Goal: Task Accomplishment & Management: Complete application form

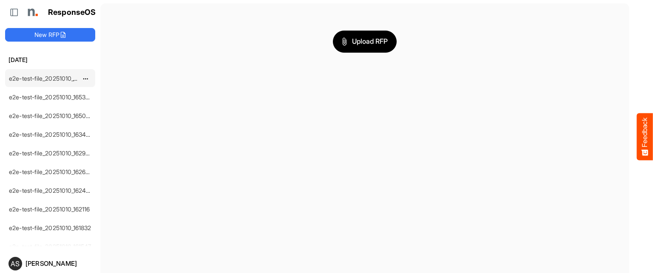
click at [52, 79] on link "e2e-test-file_20251010_165709" at bounding box center [51, 78] width 84 height 7
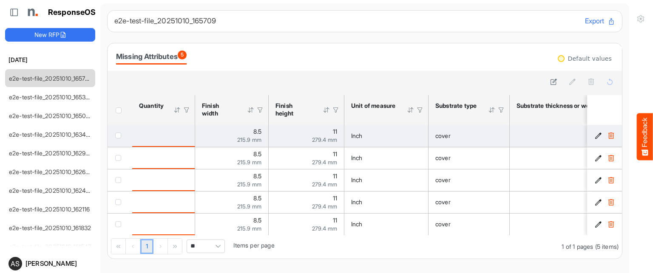
click at [224, 131] on div "8.5 215.9 mm" at bounding box center [232, 136] width 60 height 14
click at [388, 135] on div "Inch" at bounding box center [386, 135] width 70 height 9
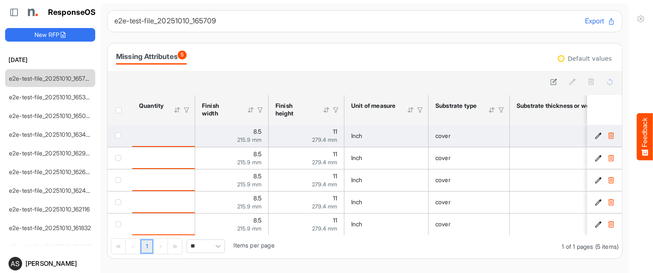
click at [373, 134] on div "Inch" at bounding box center [386, 135] width 70 height 9
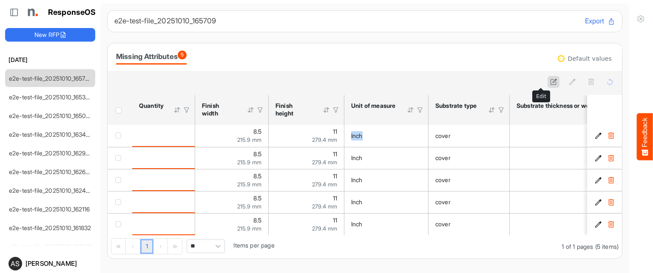
click at [550, 82] on icon at bounding box center [553, 81] width 7 height 7
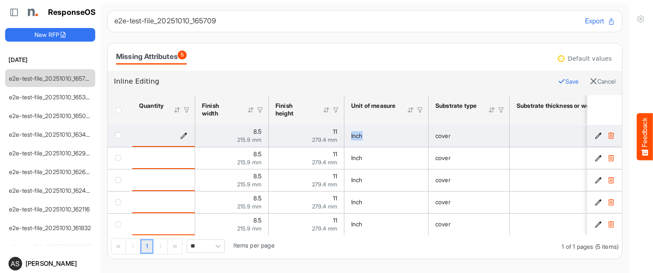
click at [184, 133] on icon "is template cell Column Header httpsnorthellcomontologiesmapping-rulesorderhasq…" at bounding box center [183, 135] width 7 height 7
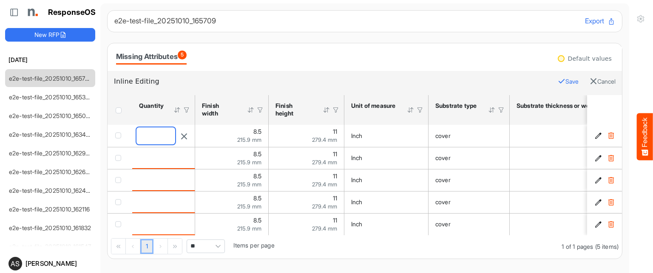
click at [148, 137] on input "number" at bounding box center [155, 136] width 39 height 17
type input "****"
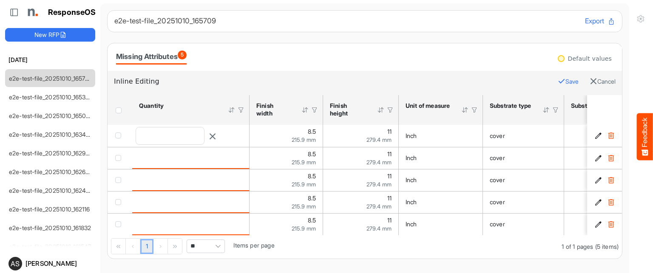
click at [558, 83] on button "Save" at bounding box center [568, 81] width 21 height 11
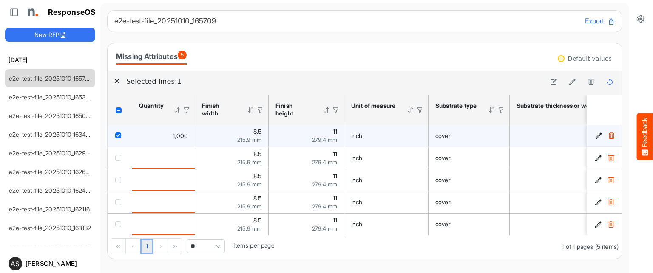
click at [459, 138] on div "cover" at bounding box center [468, 135] width 67 height 9
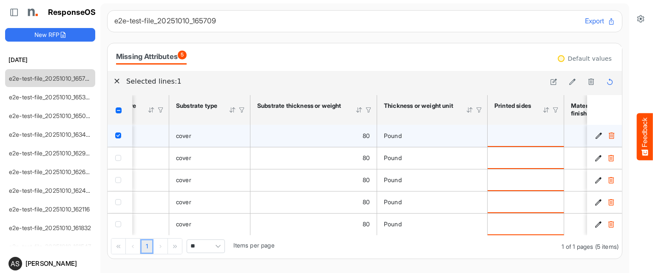
scroll to position [0, 339]
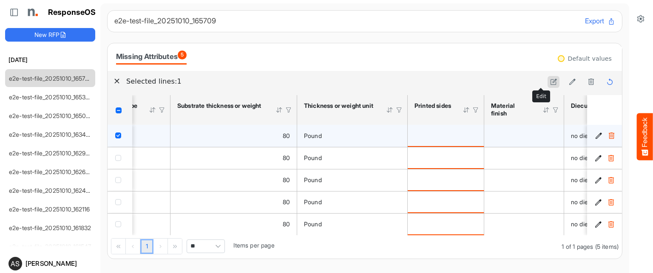
click at [550, 81] on icon at bounding box center [553, 81] width 7 height 7
click at [472, 135] on icon "is template cell Column Header httpsnorthellcomontologiesmapping-rulesmanufactu…" at bounding box center [472, 135] width 7 height 7
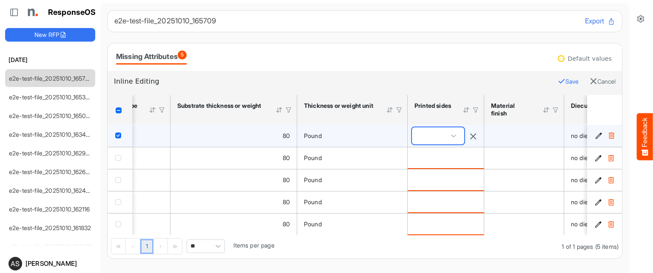
click at [452, 136] on span at bounding box center [438, 136] width 52 height 17
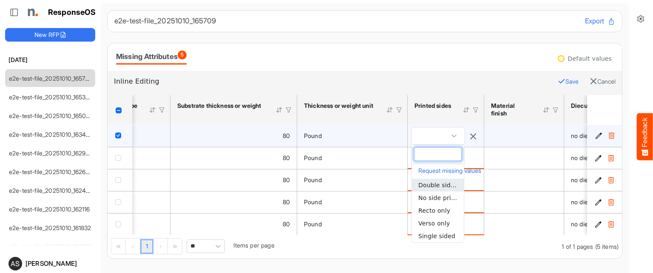
click at [425, 189] on li "Double sided" at bounding box center [438, 185] width 52 height 13
type input "**********"
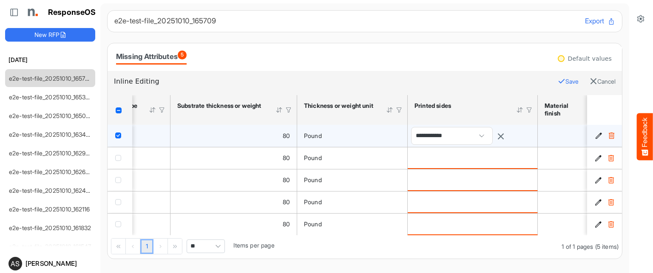
click at [558, 82] on button "Save" at bounding box center [568, 81] width 21 height 11
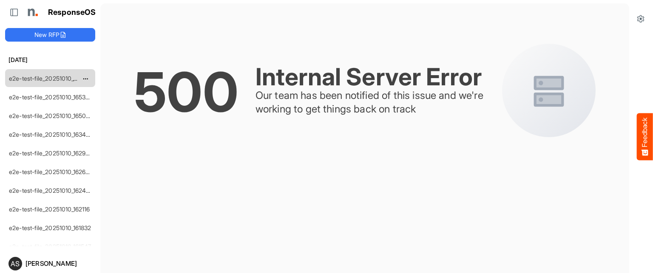
click at [76, 84] on div "e2e-test-file_20251010_165709" at bounding box center [44, 78] width 76 height 17
click at [63, 78] on link "e2e-test-file_20251010_165709" at bounding box center [51, 78] width 84 height 7
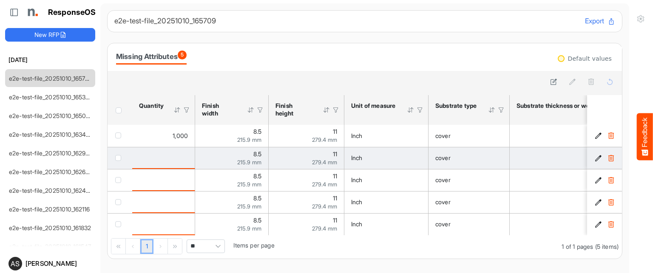
click at [253, 154] on span "8.5" at bounding box center [257, 153] width 8 height 7
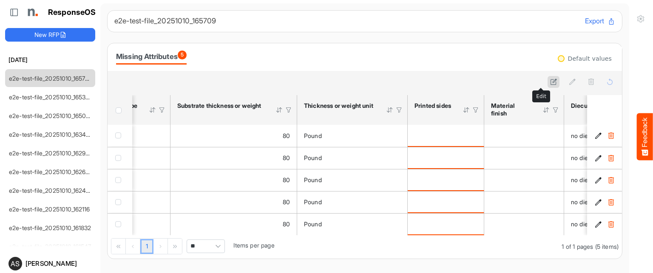
click at [550, 78] on icon at bounding box center [553, 81] width 7 height 7
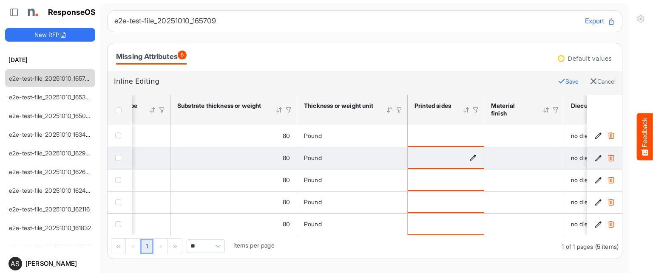
click at [473, 159] on icon "is template cell Column Header httpsnorthellcomontologiesmapping-rulesmanufactu…" at bounding box center [472, 157] width 7 height 7
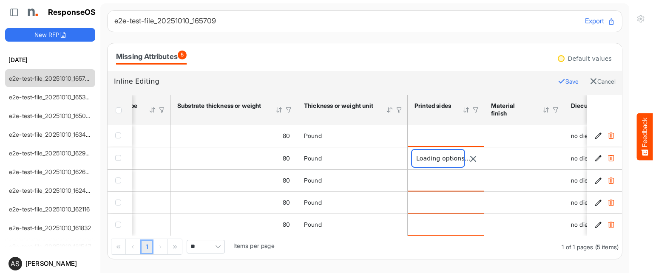
click at [454, 158] on span at bounding box center [438, 158] width 52 height 17
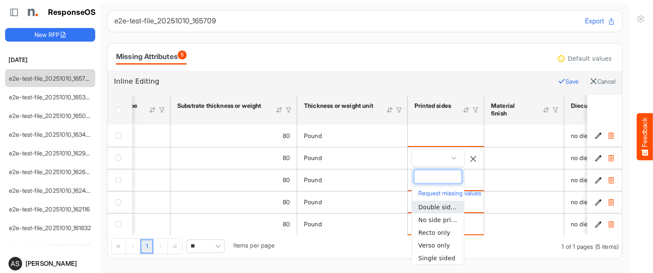
click at [428, 207] on span "Double sided" at bounding box center [438, 207] width 40 height 7
type input "**********"
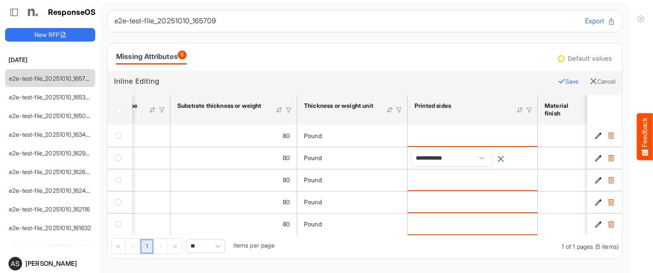
click at [558, 80] on icon "button" at bounding box center [562, 81] width 8 height 8
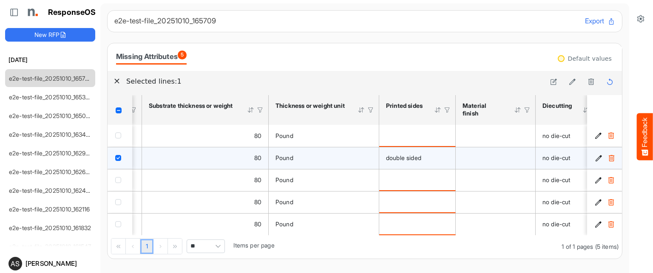
scroll to position [0, 341]
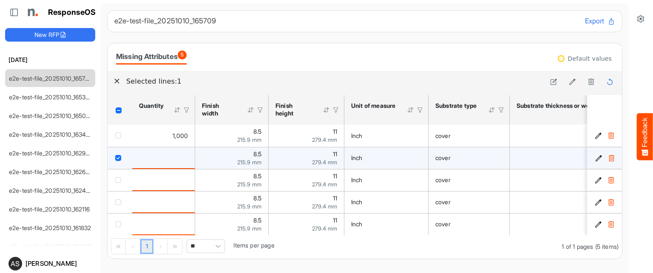
click at [129, 237] on div "1 1 of 1 pages (5 items) ** Items per page" at bounding box center [365, 246] width 514 height 23
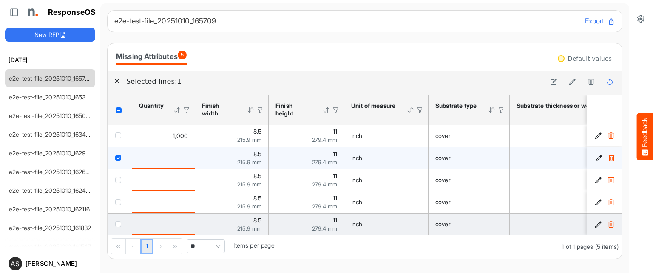
drag, startPoint x: 129, startPoint y: 237, endPoint x: 196, endPoint y: 214, distance: 70.7
click at [196, 214] on div "sfgridddnlvxih0cz_header_table Press Enter to sort. Press Alt Down to open filt…" at bounding box center [365, 177] width 514 height 164
click at [196, 214] on td "8.5 215.9 mm" at bounding box center [232, 224] width 74 height 22
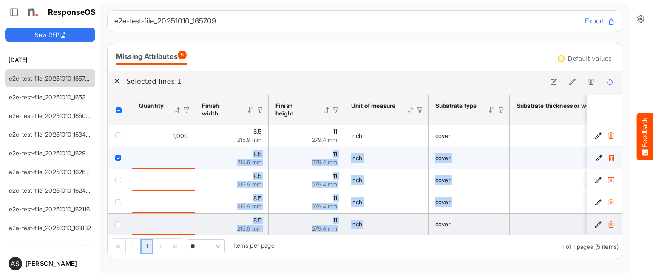
drag, startPoint x: 511, startPoint y: 145, endPoint x: 389, endPoint y: 219, distance: 142.3
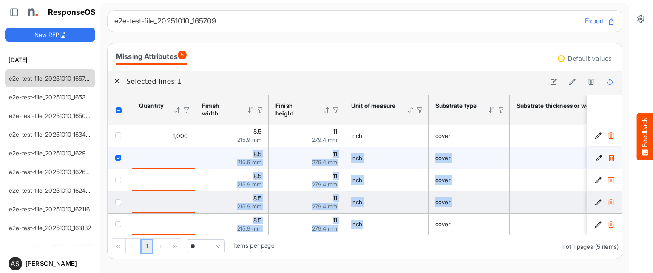
click at [263, 198] on td "8.5 215.9 mm" at bounding box center [232, 202] width 74 height 22
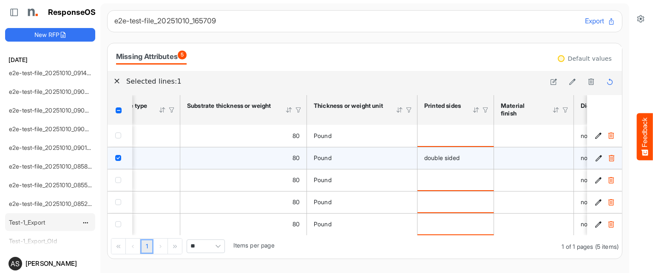
click at [27, 219] on link "Test-1_Export" at bounding box center [27, 222] width 36 height 7
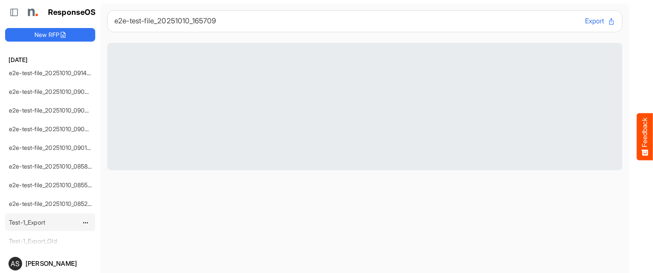
click at [27, 219] on link "Test-1_Export" at bounding box center [27, 222] width 36 height 7
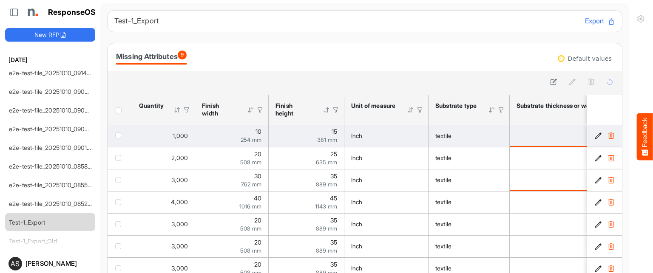
click at [233, 139] on div "254 mm" at bounding box center [232, 140] width 60 height 6
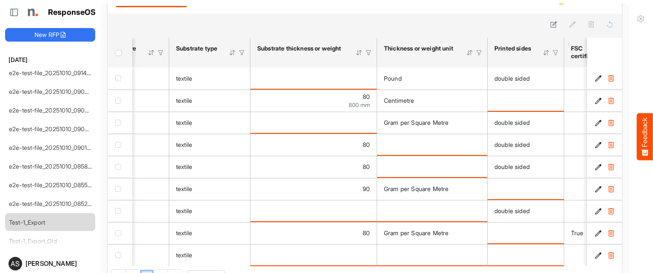
drag, startPoint x: 289, startPoint y: 267, endPoint x: 251, endPoint y: 279, distance: 39.1
click at [251, 273] on html "Feedback ResponseOS New RFP [DATE] e2e-test-file_20251010_165709 e2e-test-file_…" at bounding box center [326, 136] width 653 height 273
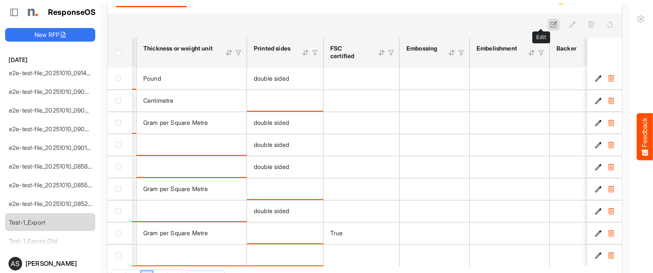
click at [550, 23] on icon at bounding box center [553, 24] width 7 height 7
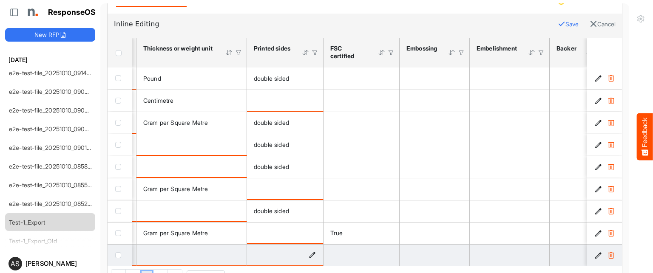
click at [315, 252] on icon "is template cell Column Header httpsnorthellcomontologiesmapping-rulesmanufactu…" at bounding box center [312, 255] width 7 height 7
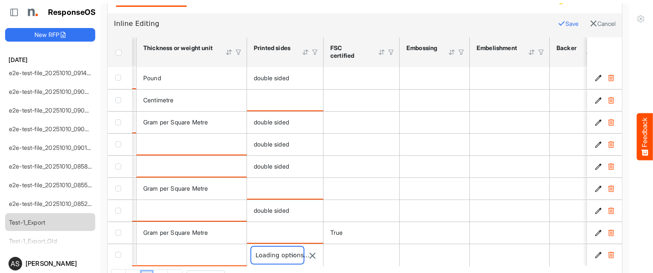
click at [294, 252] on span at bounding box center [277, 255] width 52 height 17
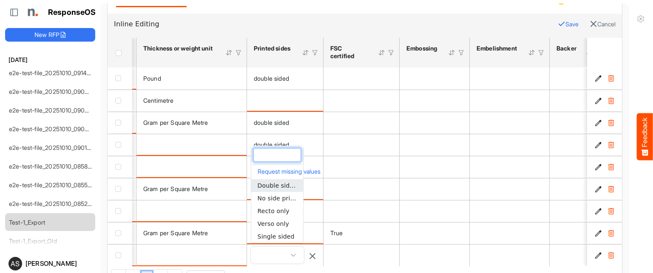
click at [272, 184] on span "Double sided" at bounding box center [278, 185] width 40 height 7
type input "**********"
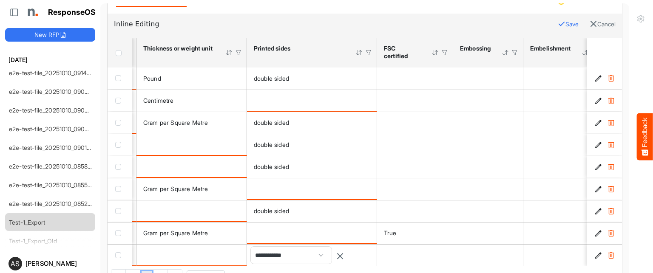
click at [558, 25] on button "Save" at bounding box center [568, 24] width 21 height 11
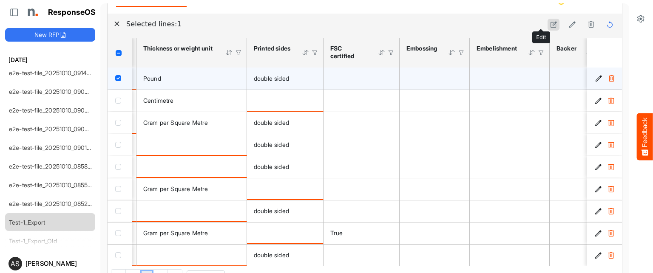
click at [550, 21] on icon at bounding box center [553, 24] width 7 height 7
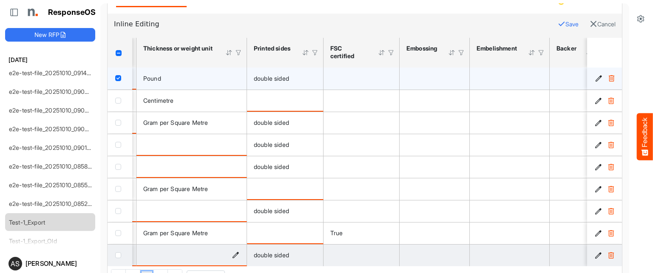
click at [235, 253] on icon "is template cell Column Header httpsnorthellcomontologiesmapping-rulesmaterialh…" at bounding box center [235, 255] width 7 height 7
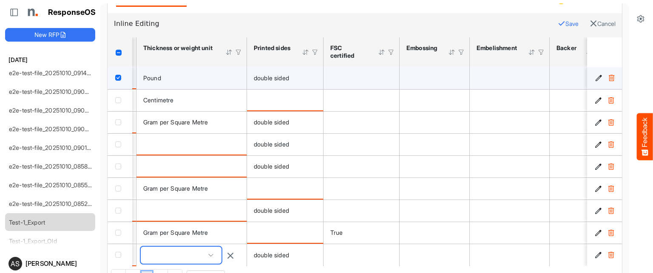
click at [217, 250] on span at bounding box center [210, 255] width 13 height 13
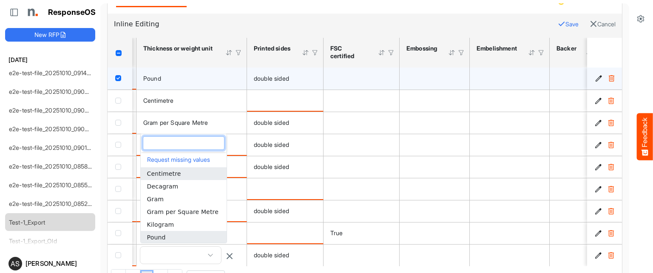
click at [182, 233] on li "Pound" at bounding box center [184, 237] width 86 height 13
type input "*****"
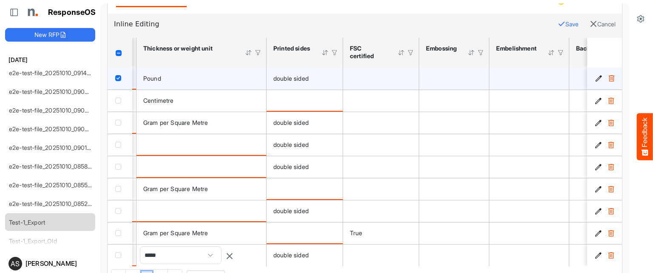
scroll to position [0, 413]
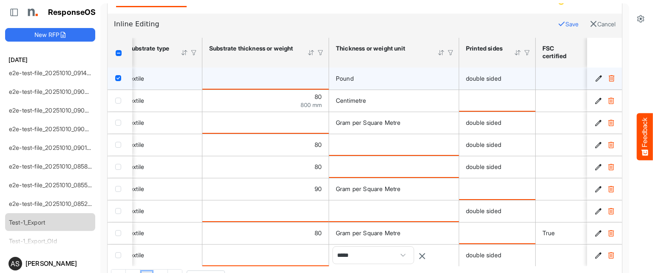
click at [558, 20] on button "Save" at bounding box center [568, 24] width 21 height 11
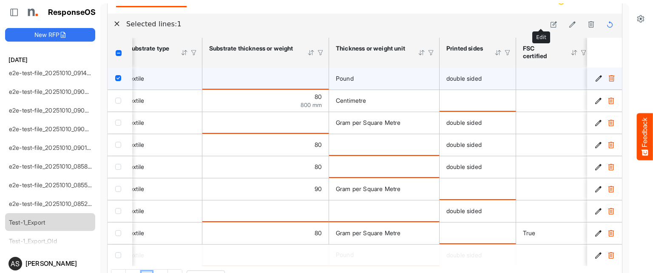
click at [547, 20] on button at bounding box center [553, 25] width 12 height 12
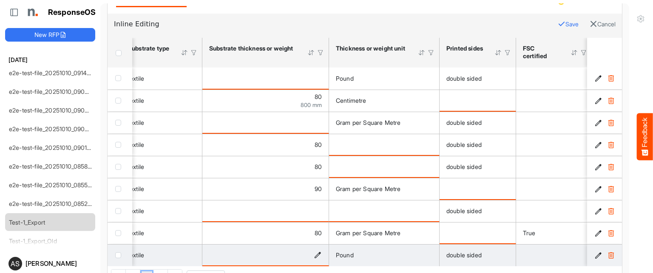
click at [318, 252] on icon "is template cell Column Header httpsnorthellcomontologiesmapping-rulesmaterialh…" at bounding box center [317, 255] width 7 height 7
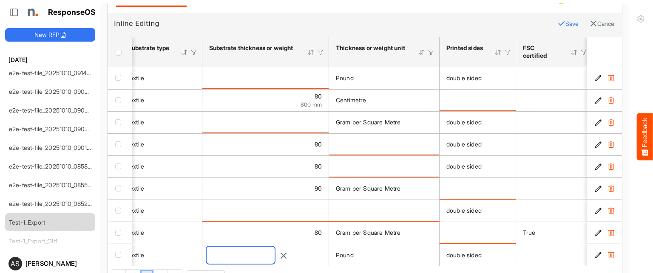
click at [275, 256] on input "number" at bounding box center [241, 255] width 68 height 17
type input "**"
click at [558, 20] on button "Save" at bounding box center [568, 24] width 21 height 11
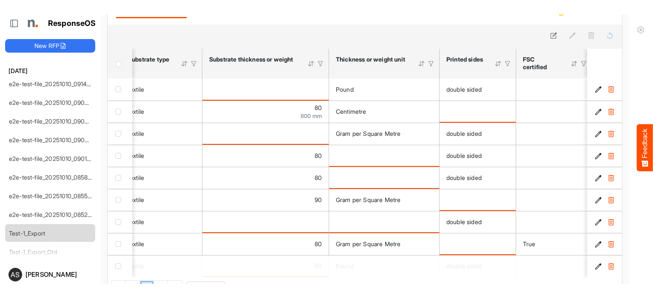
scroll to position [0, 0]
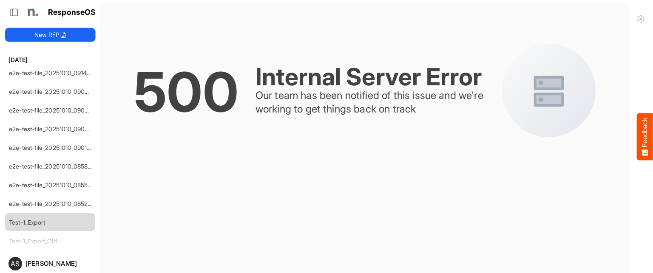
click at [27, 32] on button "New RFP" at bounding box center [50, 35] width 90 height 14
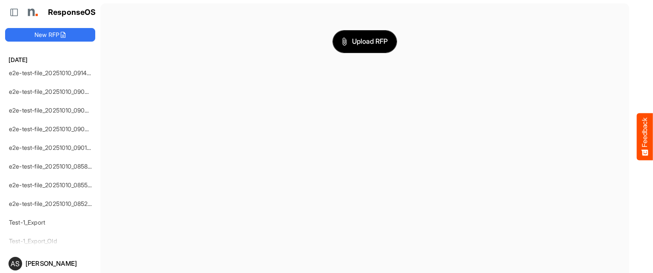
click at [361, 34] on button "Upload RFP" at bounding box center [365, 42] width 64 height 22
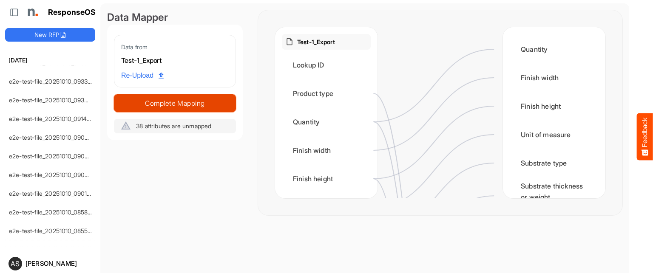
click at [191, 102] on span "Complete Mapping" at bounding box center [174, 103] width 121 height 12
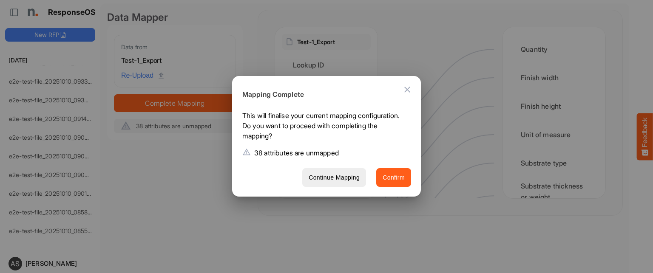
click at [392, 172] on button "Confirm" at bounding box center [393, 177] width 35 height 19
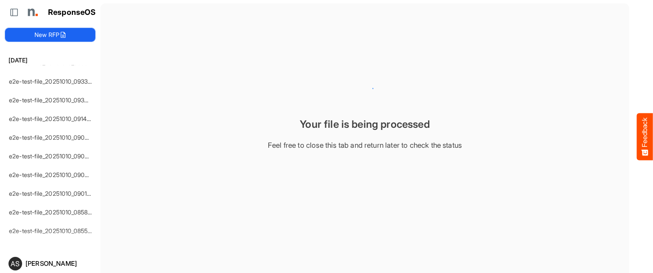
click at [46, 31] on button "New RFP" at bounding box center [50, 35] width 90 height 14
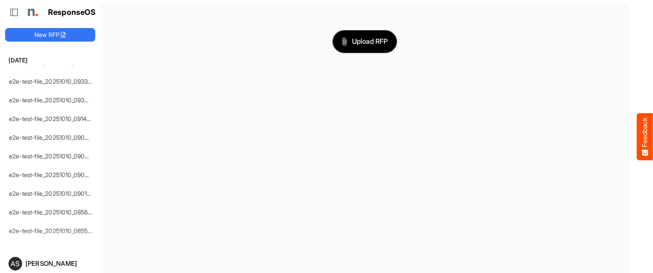
click at [365, 46] on span "Upload RFP" at bounding box center [365, 41] width 46 height 11
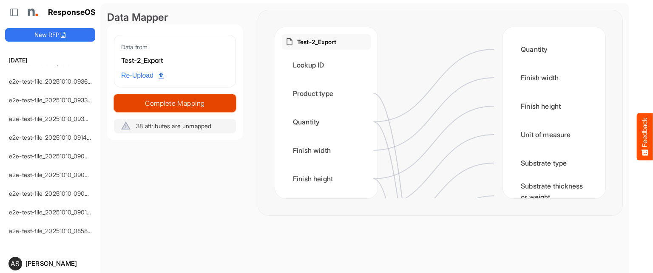
click at [160, 105] on span "Complete Mapping" at bounding box center [174, 103] width 121 height 12
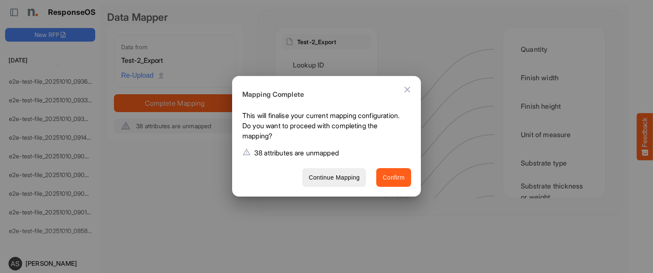
click at [392, 177] on span "Confirm" at bounding box center [394, 178] width 22 height 11
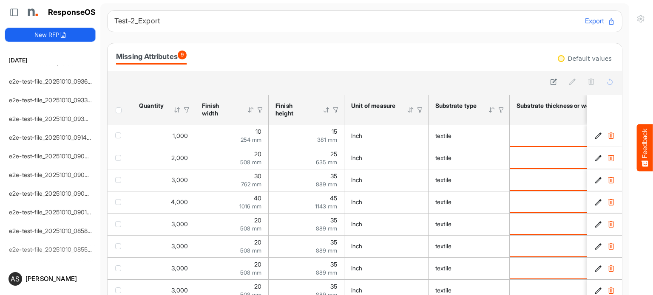
click at [43, 30] on button "New RFP" at bounding box center [50, 35] width 90 height 14
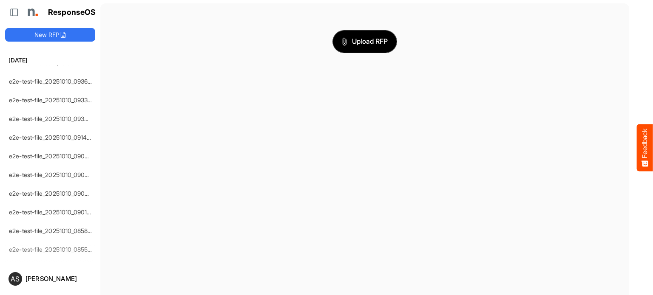
click at [359, 39] on span "Upload RFP" at bounding box center [365, 41] width 46 height 11
click at [366, 41] on span "Upload RFP" at bounding box center [365, 41] width 46 height 11
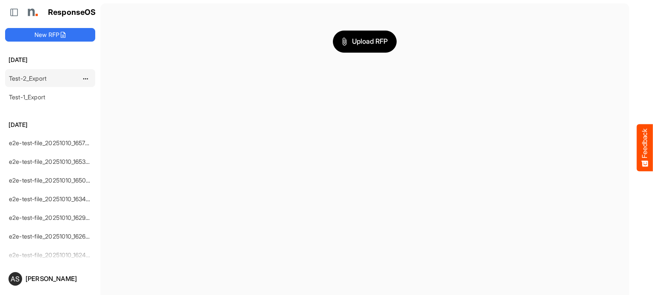
click at [36, 78] on link "Test-2_Export" at bounding box center [27, 78] width 37 height 7
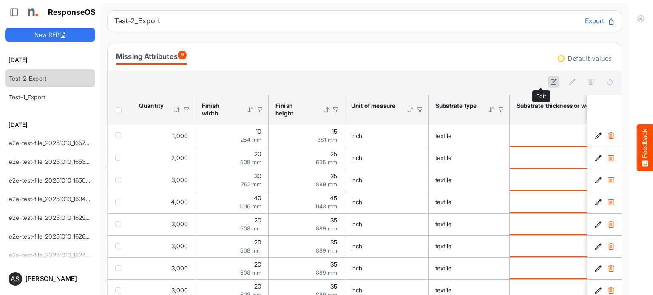
click at [550, 78] on icon at bounding box center [553, 81] width 7 height 7
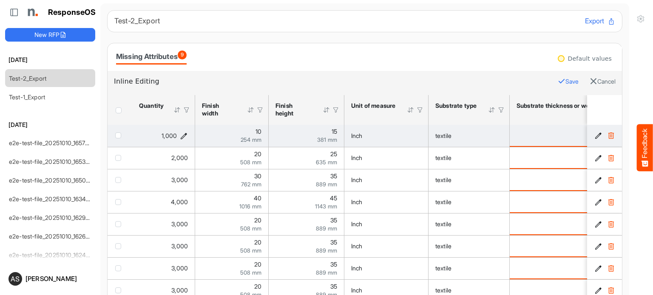
click at [184, 134] on icon "1000 is template cell Column Header httpsnorthellcomontologiesmapping-rulesorde…" at bounding box center [183, 135] width 7 height 7
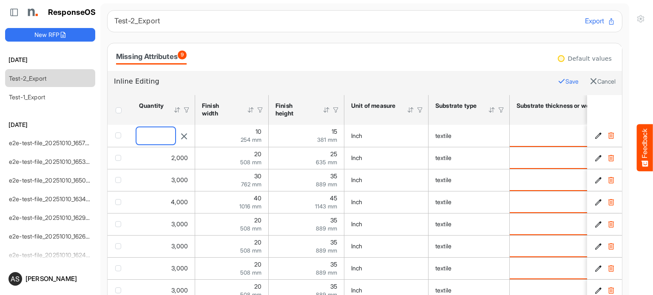
click at [159, 138] on input "****" at bounding box center [155, 136] width 39 height 17
type input "*"
click at [558, 80] on button "Save" at bounding box center [568, 81] width 21 height 11
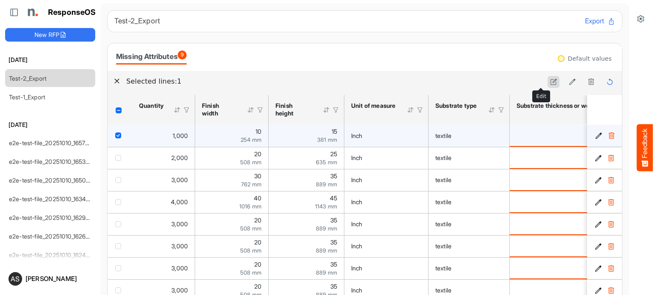
click at [550, 84] on icon at bounding box center [553, 81] width 7 height 7
click at [185, 134] on icon "1000 is template cell Column Header httpsnorthellcomontologiesmapping-rulesorde…" at bounding box center [183, 135] width 7 height 7
click at [159, 134] on input "****" at bounding box center [155, 136] width 39 height 17
type input "*"
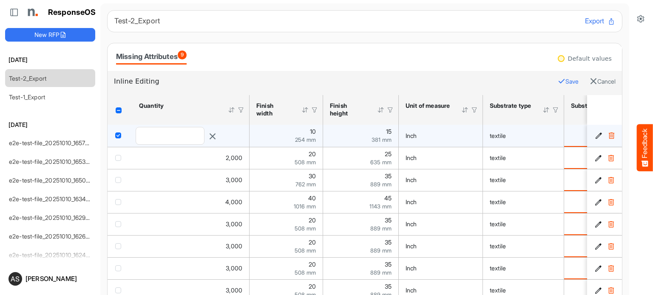
click at [558, 81] on button "Save" at bounding box center [568, 81] width 21 height 11
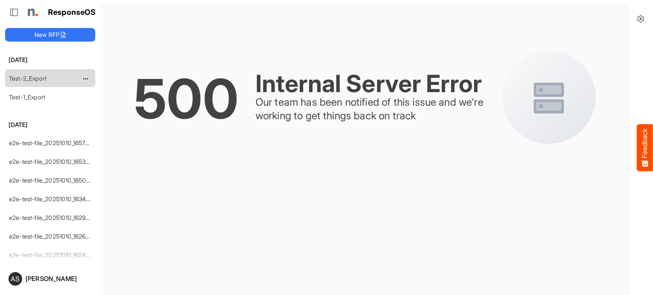
click at [36, 79] on link "Test-2_Export" at bounding box center [27, 78] width 37 height 7
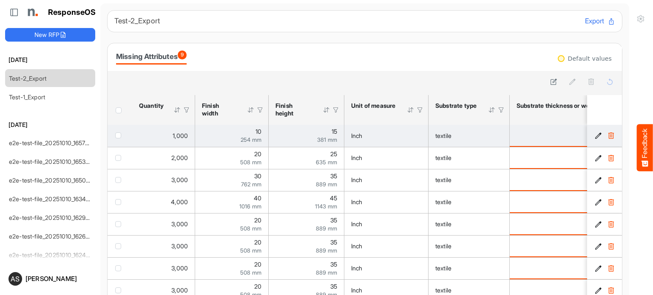
click at [262, 136] on td "10 254 mm" at bounding box center [232, 136] width 74 height 22
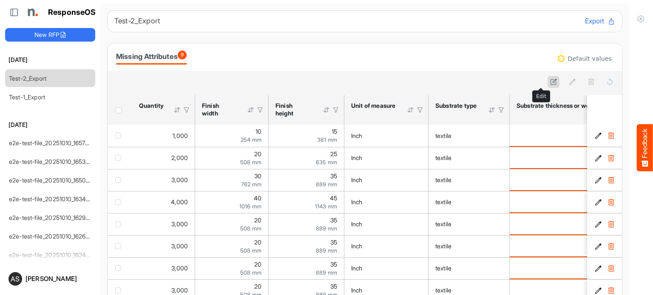
click at [547, 81] on button at bounding box center [553, 82] width 12 height 12
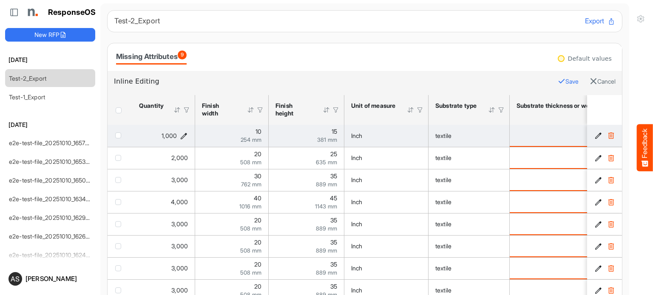
click at [182, 136] on icon "1000 is template cell Column Header httpsnorthellcomontologiesmapping-rulesorde…" at bounding box center [183, 135] width 7 height 7
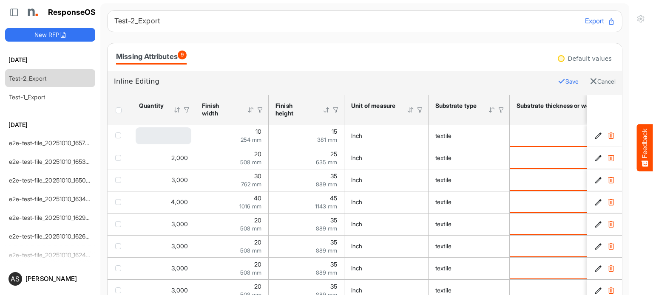
click at [155, 133] on div "Loading..." at bounding box center [164, 136] width 56 height 17
click at [155, 133] on input "****" at bounding box center [155, 136] width 39 height 17
type input "****"
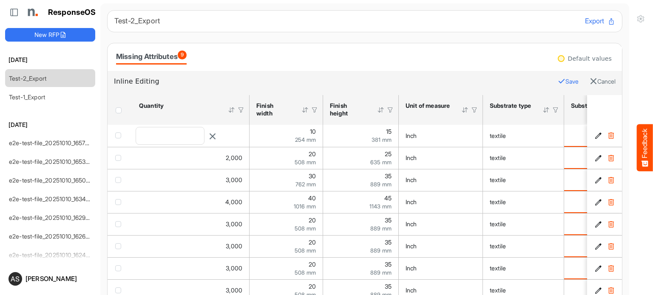
click at [558, 79] on button "Save" at bounding box center [568, 81] width 21 height 11
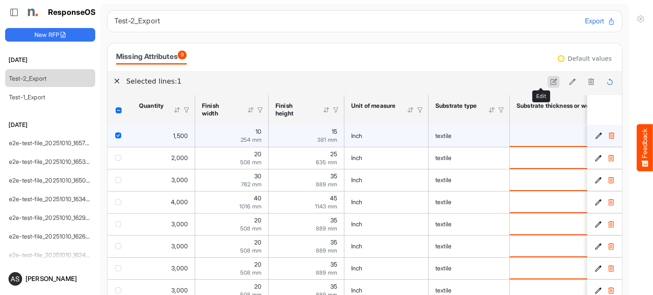
click at [547, 83] on button at bounding box center [553, 82] width 12 height 12
click at [183, 136] on icon "1500 is template cell Column Header httpsnorthellcomontologiesmapping-rulesorde…" at bounding box center [183, 135] width 7 height 7
click at [158, 136] on input "****" at bounding box center [155, 136] width 39 height 17
type input "*"
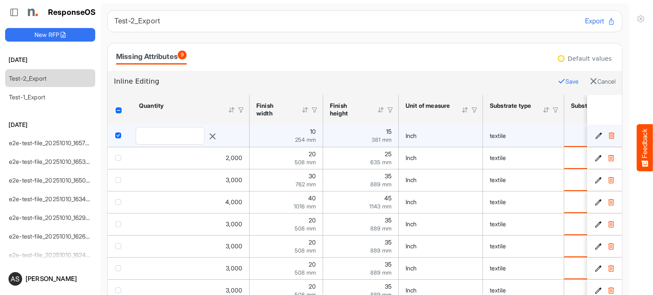
click at [558, 81] on button "Save" at bounding box center [568, 81] width 21 height 11
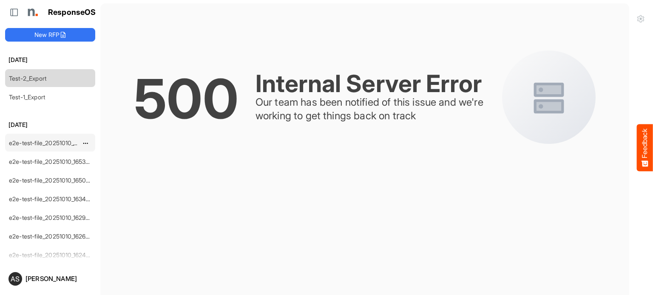
click at [71, 144] on link "e2e-test-file_20251010_165709" at bounding box center [51, 142] width 84 height 7
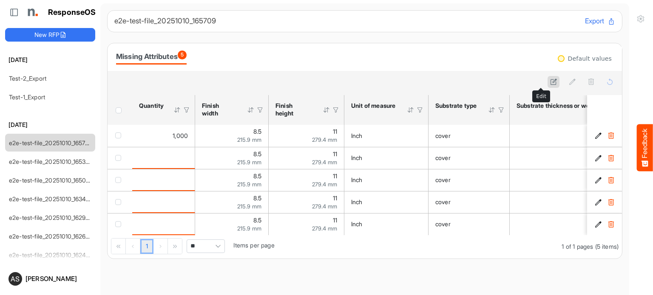
click at [550, 78] on icon at bounding box center [553, 81] width 7 height 7
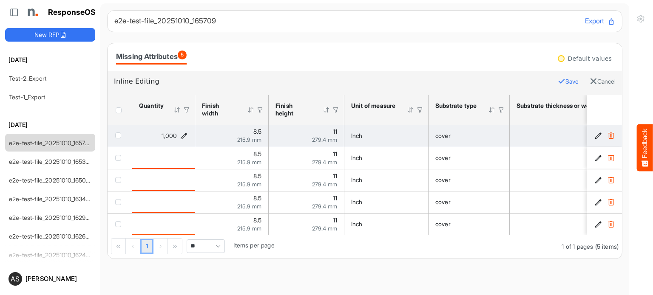
click at [186, 133] on icon "1000 is template cell Column Header httpsnorthellcomontologiesmapping-rulesorde…" at bounding box center [183, 135] width 7 height 7
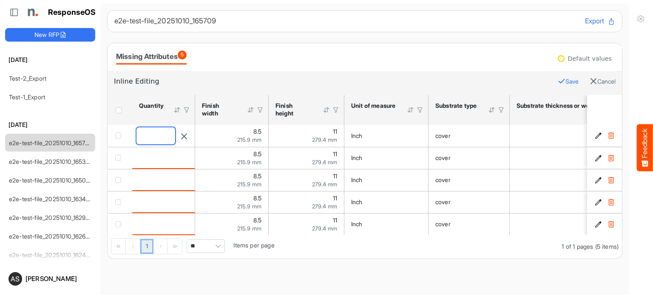
click at [170, 133] on input "****" at bounding box center [155, 136] width 39 height 17
type input "*"
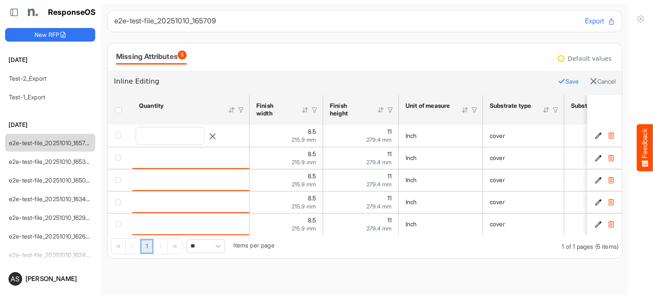
click at [558, 84] on icon "button" at bounding box center [562, 81] width 8 height 8
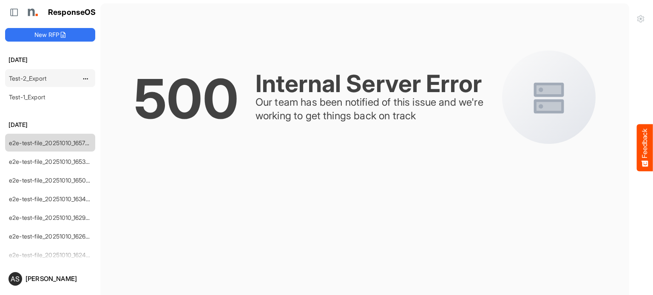
click at [20, 80] on link "Test-2_Export" at bounding box center [27, 78] width 37 height 7
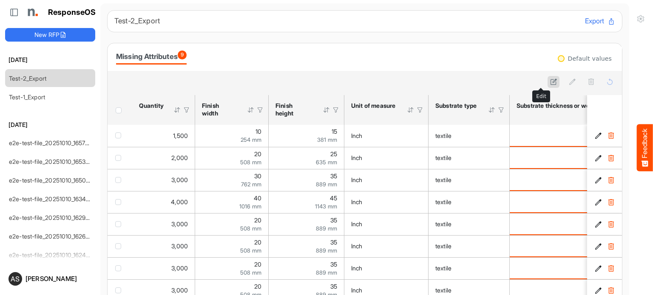
click at [547, 76] on button at bounding box center [553, 82] width 12 height 12
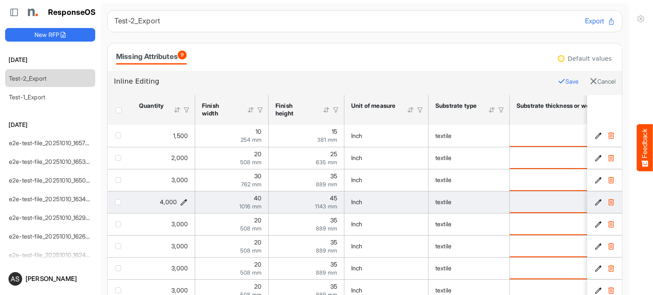
click at [185, 202] on icon "4000 is template cell Column Header httpsnorthellcomontologiesmapping-rulesorde…" at bounding box center [183, 202] width 7 height 7
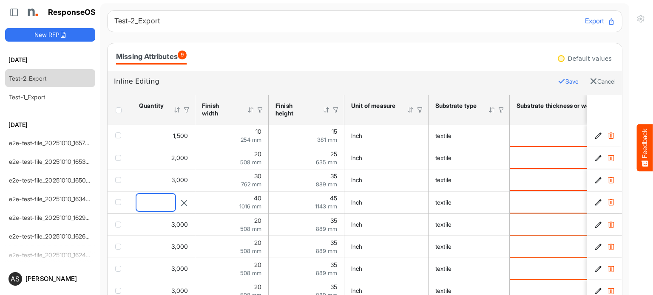
click at [164, 204] on input "****" at bounding box center [155, 202] width 39 height 17
type input "****"
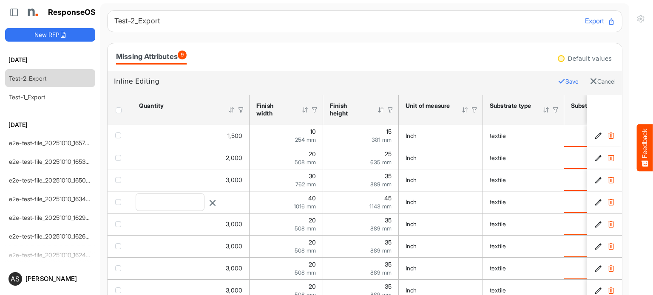
click at [558, 79] on button "Save" at bounding box center [568, 81] width 21 height 11
